Goal: Information Seeking & Learning: Learn about a topic

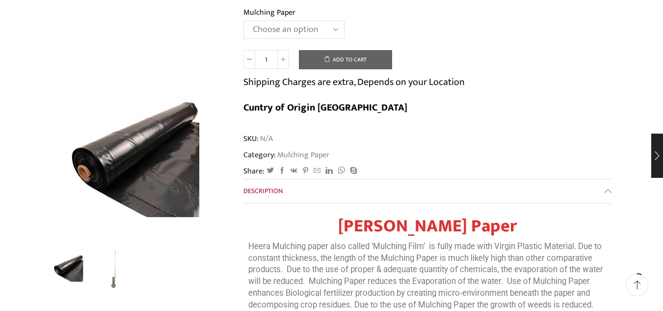
scroll to position [245, 0]
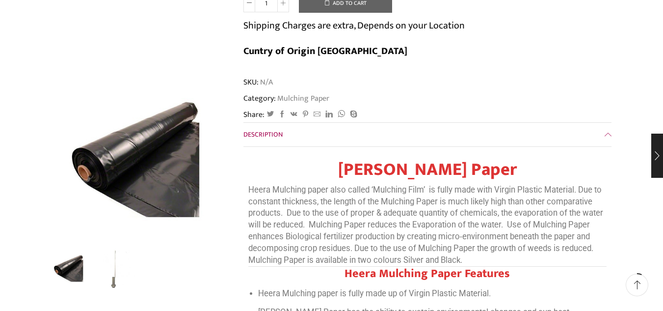
drag, startPoint x: 344, startPoint y: 141, endPoint x: 516, endPoint y: 145, distance: 172.8
click at [516, 159] on h1 "[PERSON_NAME] Paper" at bounding box center [427, 169] width 358 height 21
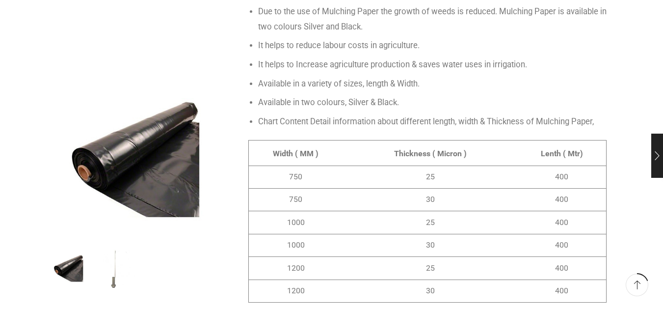
scroll to position [687, 0]
drag, startPoint x: 290, startPoint y: 150, endPoint x: 306, endPoint y: 150, distance: 16.2
click at [306, 164] on td "750" at bounding box center [298, 175] width 101 height 23
click at [293, 171] on span "750" at bounding box center [295, 175] width 13 height 9
drag, startPoint x: 291, startPoint y: 151, endPoint x: 303, endPoint y: 151, distance: 11.8
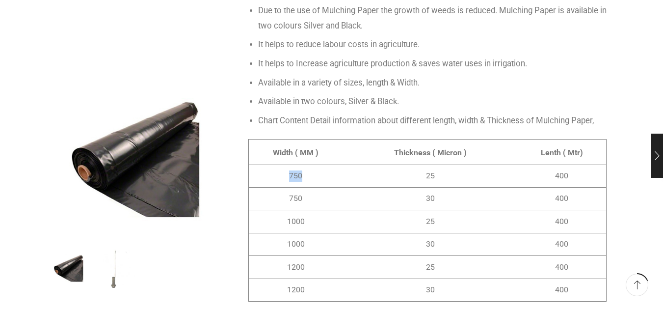
click at [302, 171] on span "750" at bounding box center [295, 175] width 13 height 9
drag, startPoint x: 427, startPoint y: 150, endPoint x: 442, endPoint y: 150, distance: 15.2
click at [442, 164] on td "25" at bounding box center [430, 175] width 163 height 23
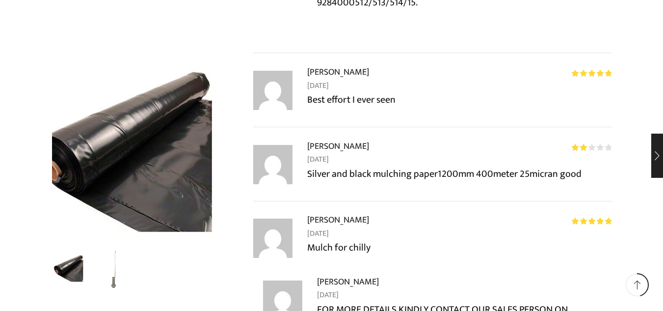
scroll to position [1718, 0]
